Goal: Communication & Community: Answer question/provide support

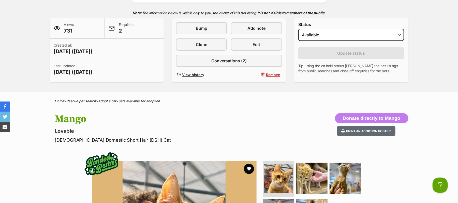
scroll to position [68, 0]
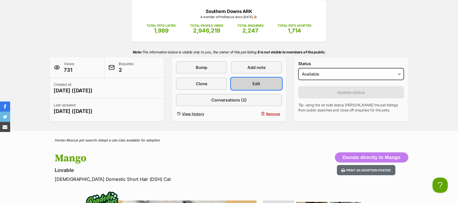
click at [265, 90] on link "Edit" at bounding box center [256, 84] width 51 height 12
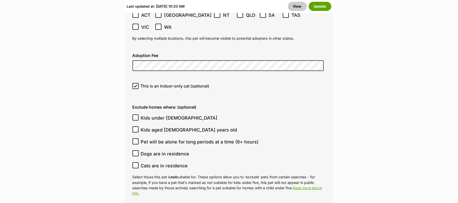
scroll to position [1459, 0]
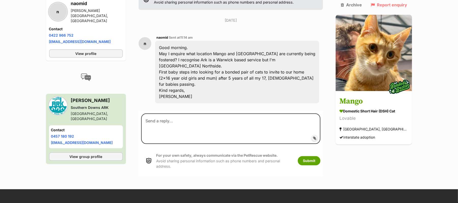
scroll to position [121, 0]
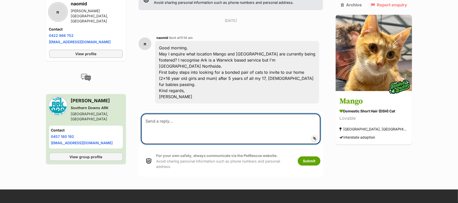
click at [175, 123] on textarea at bounding box center [231, 129] width 180 height 31
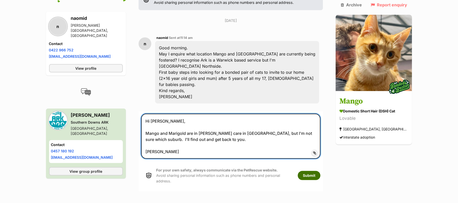
type textarea "Hi [PERSON_NAME], Mango and Marigold are in [PERSON_NAME] care in [GEOGRAPHIC_D…"
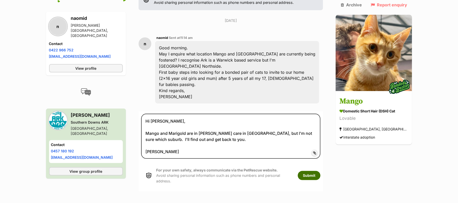
click at [315, 180] on button "Submit" at bounding box center [309, 175] width 23 height 9
